Goal: Check status: Check status

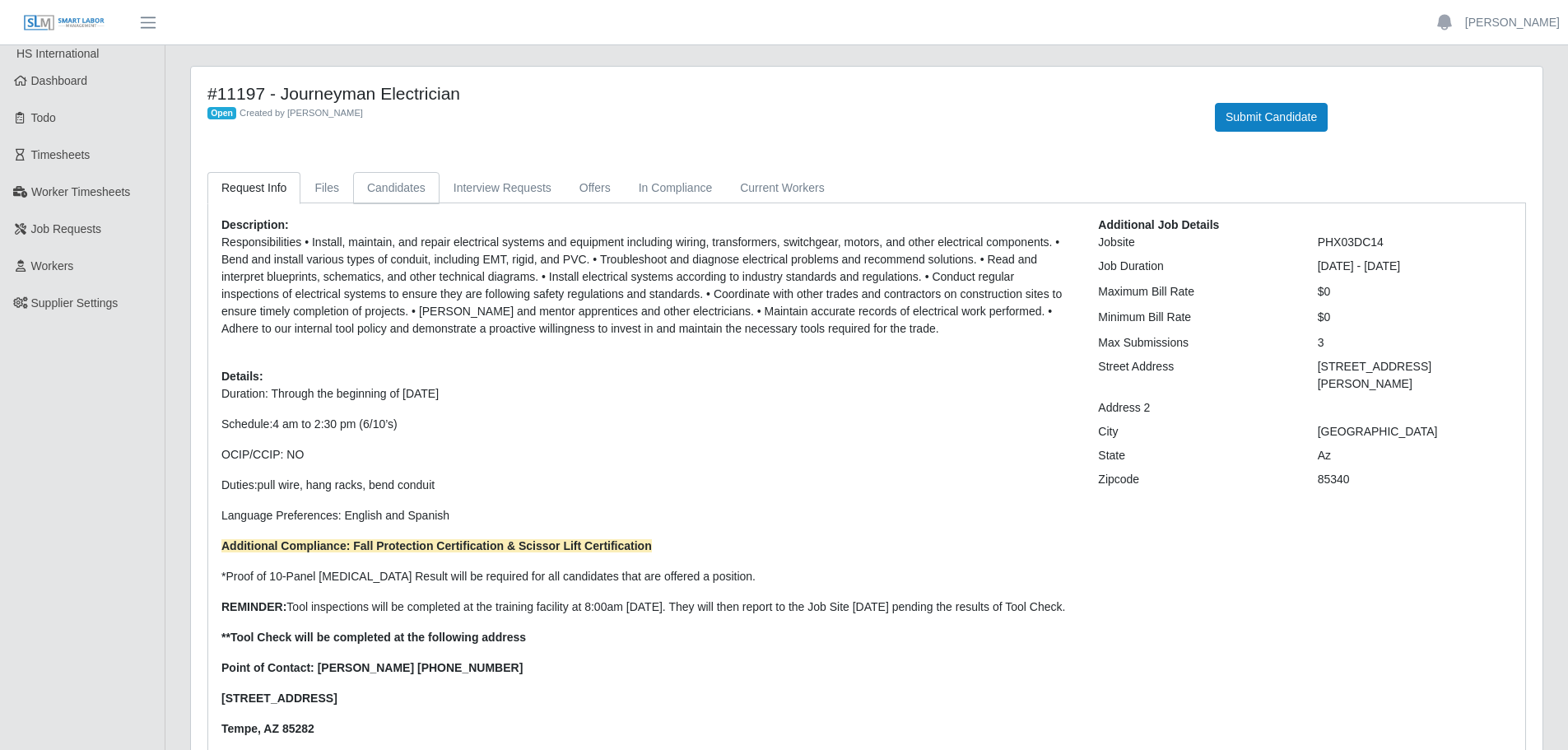
click at [420, 191] on link "Candidates" at bounding box center [396, 188] width 86 height 32
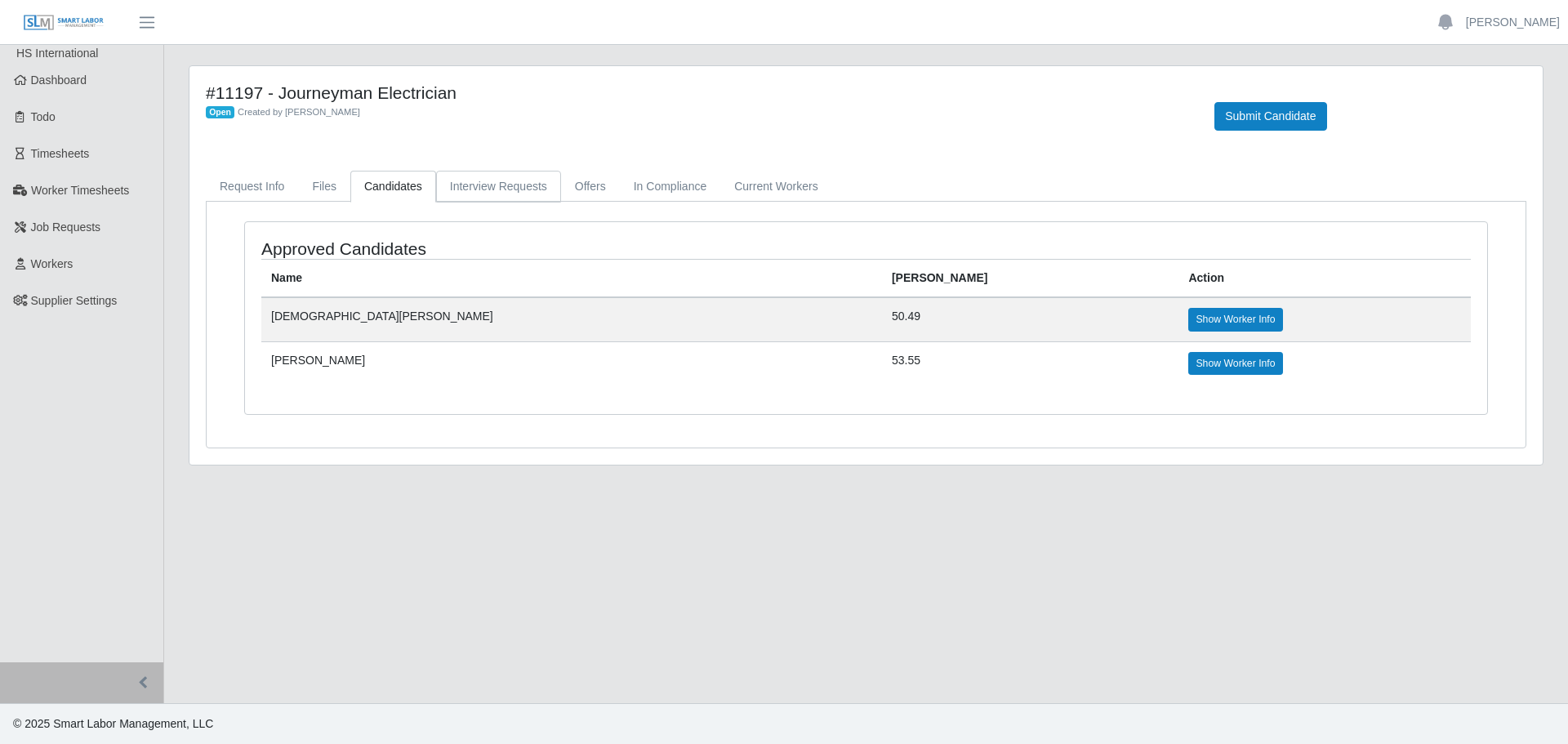
click at [513, 189] on link "Interview Requests" at bounding box center [498, 187] width 125 height 32
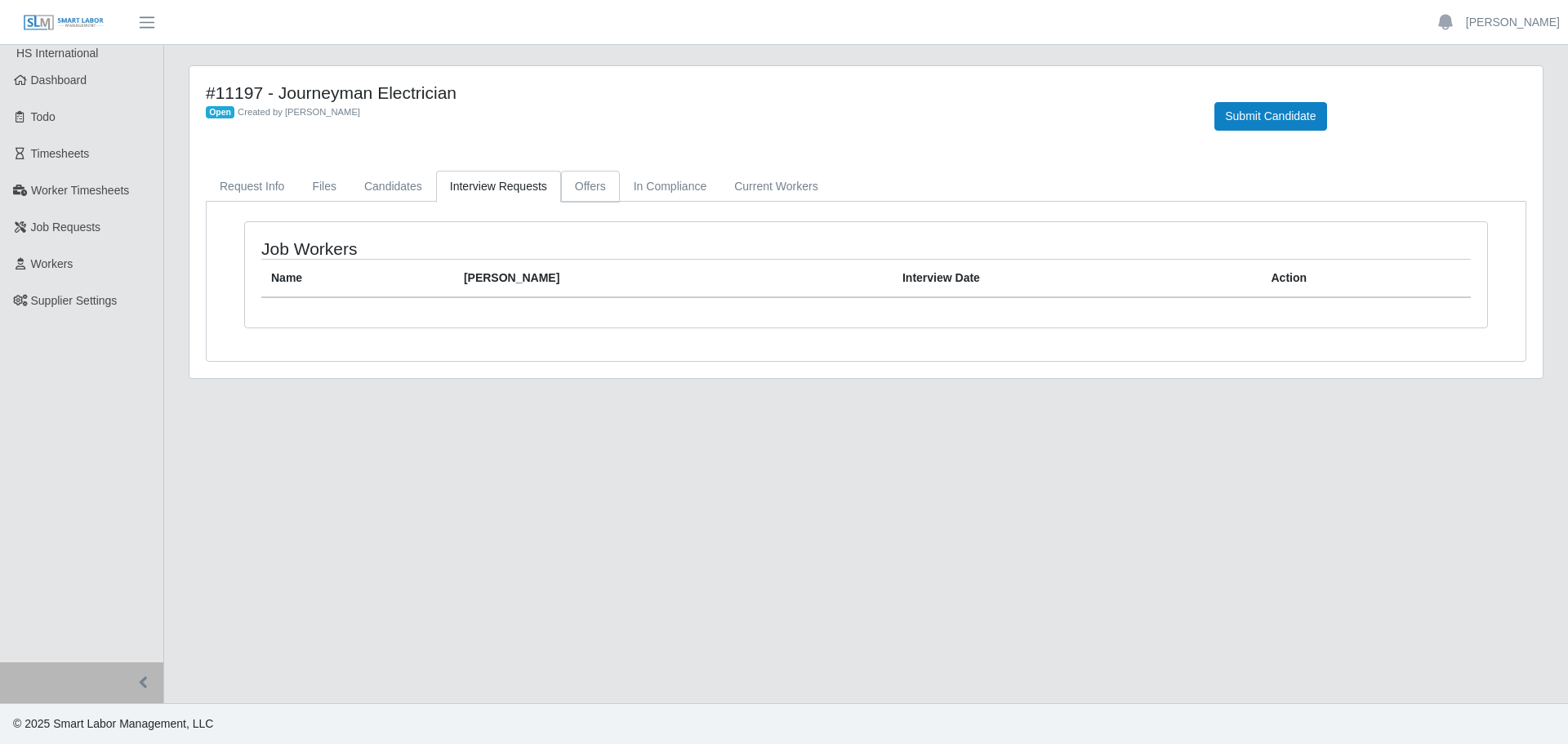
click at [594, 188] on link "Offers" at bounding box center [591, 187] width 59 height 32
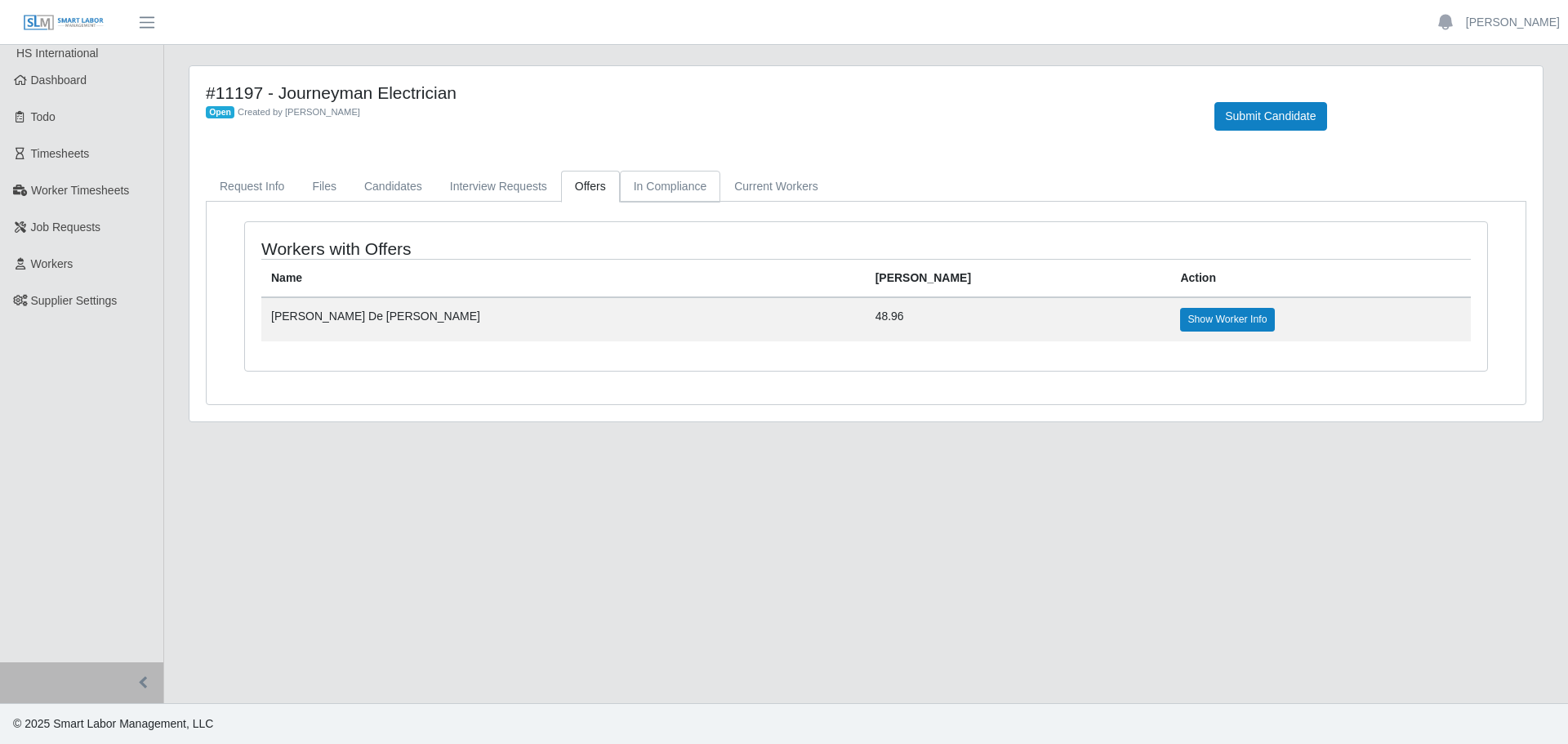
click at [682, 190] on link "In Compliance" at bounding box center [670, 187] width 101 height 32
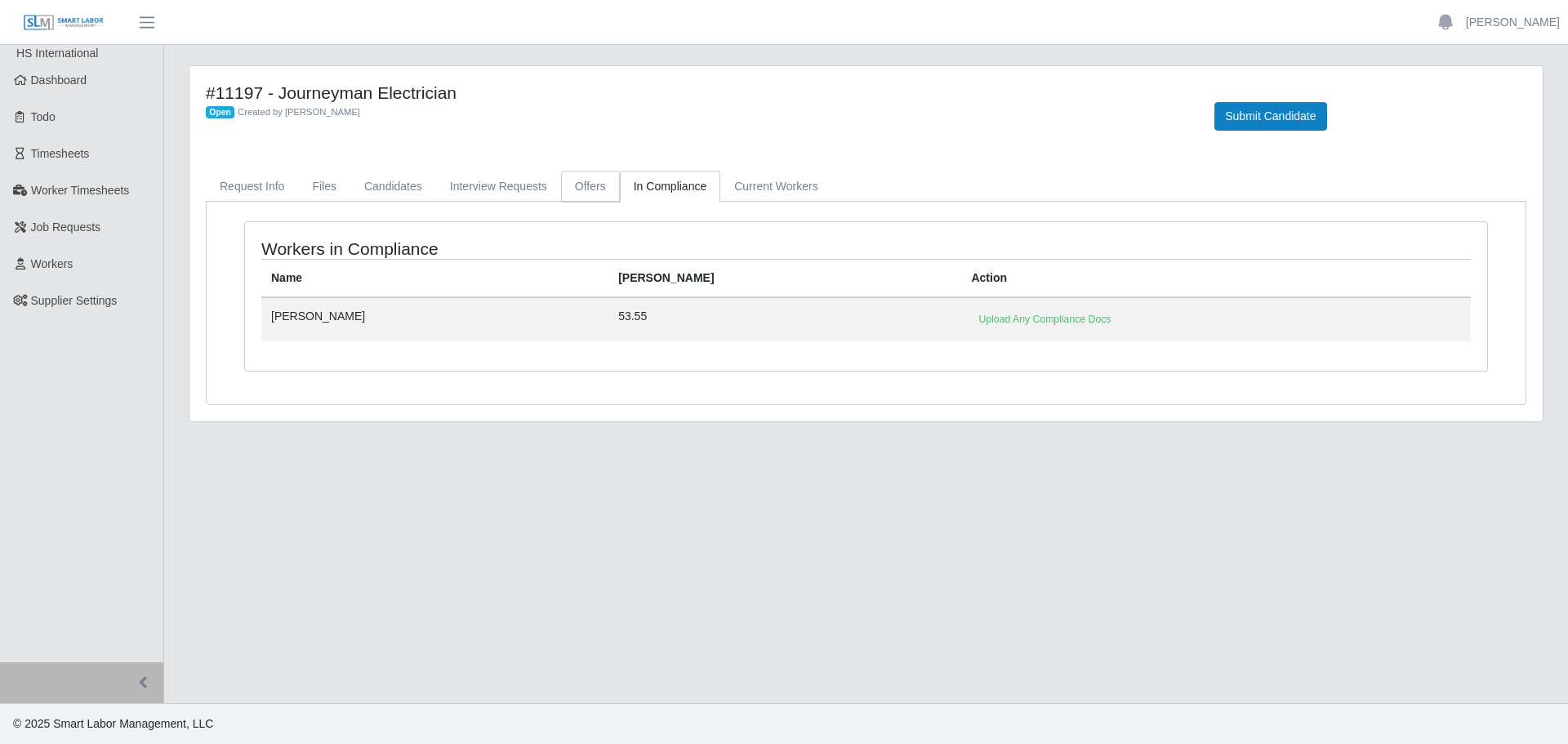
click at [569, 181] on link "Offers" at bounding box center [591, 187] width 59 height 32
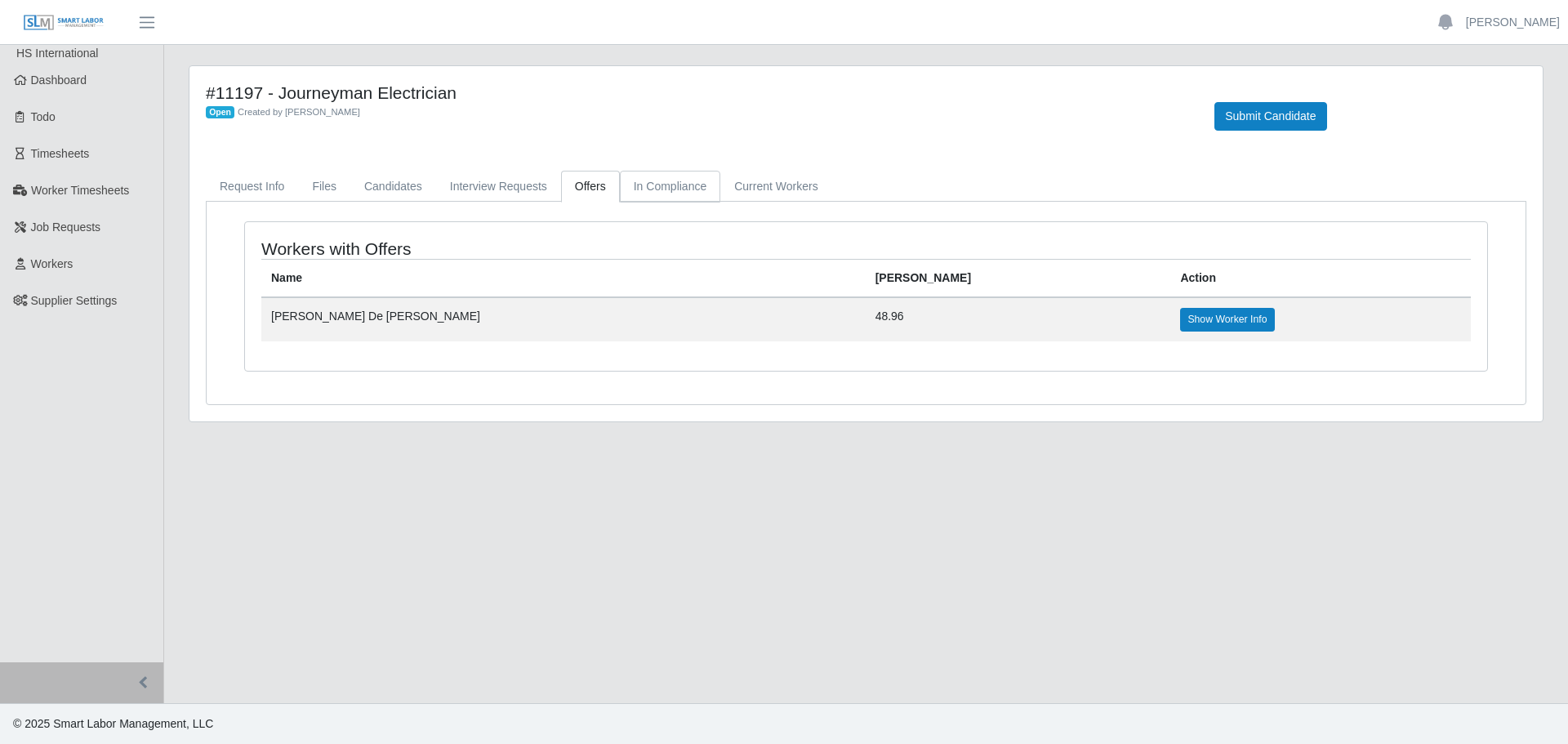
click at [661, 184] on link "In Compliance" at bounding box center [670, 187] width 101 height 32
